Goal: Information Seeking & Learning: Learn about a topic

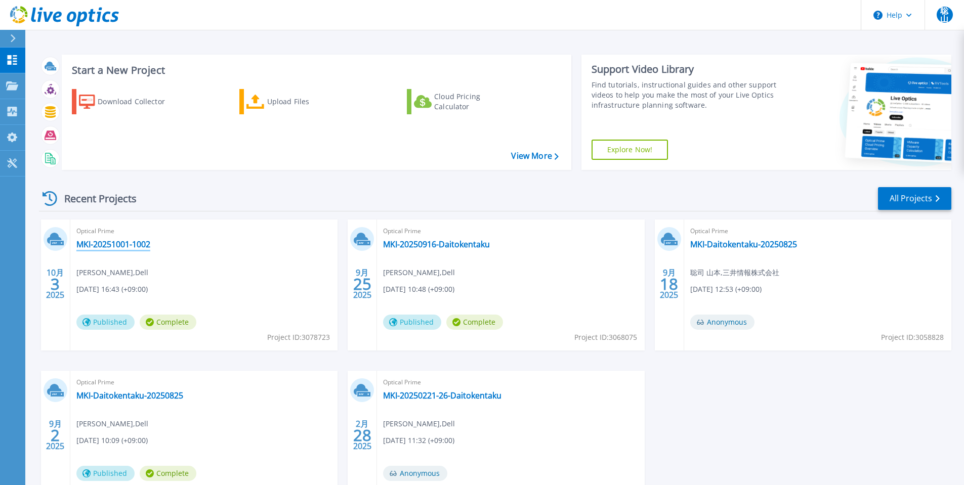
click at [144, 249] on link "MKI-20251001-1002" at bounding box center [113, 244] width 74 height 10
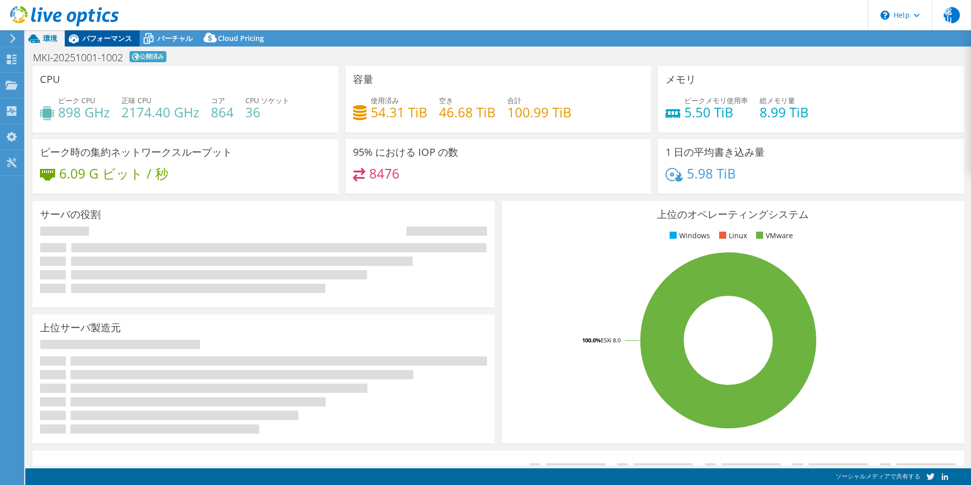
click at [89, 44] on div "パフォーマンス" at bounding box center [102, 38] width 75 height 16
select select "USD"
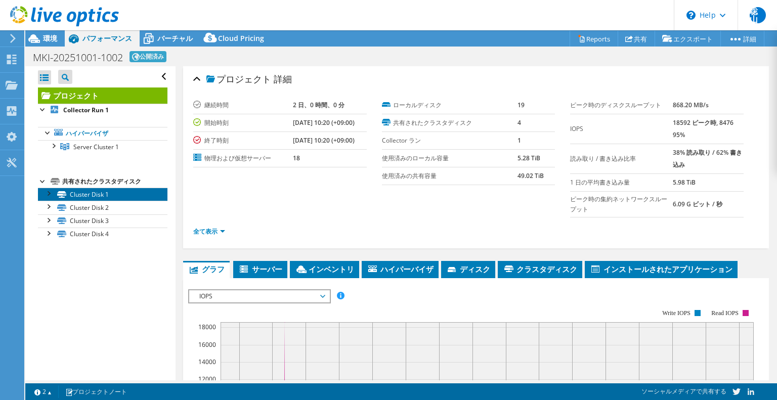
click at [99, 196] on link "Cluster Disk 1" at bounding box center [103, 194] width 130 height 13
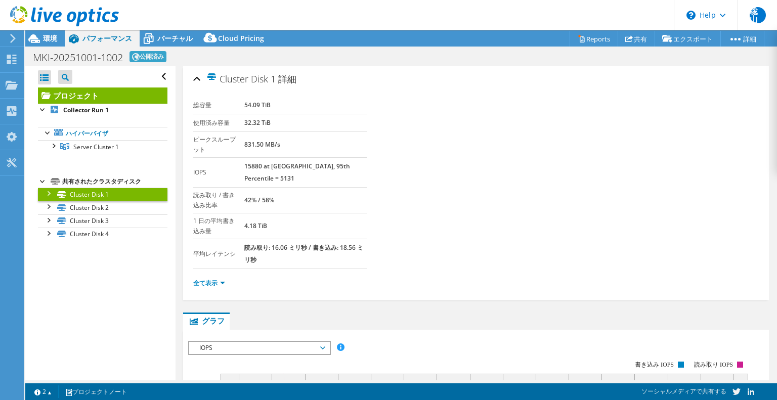
click at [91, 95] on link "プロジェクト" at bounding box center [103, 96] width 130 height 16
